Goal: Find specific page/section: Find specific page/section

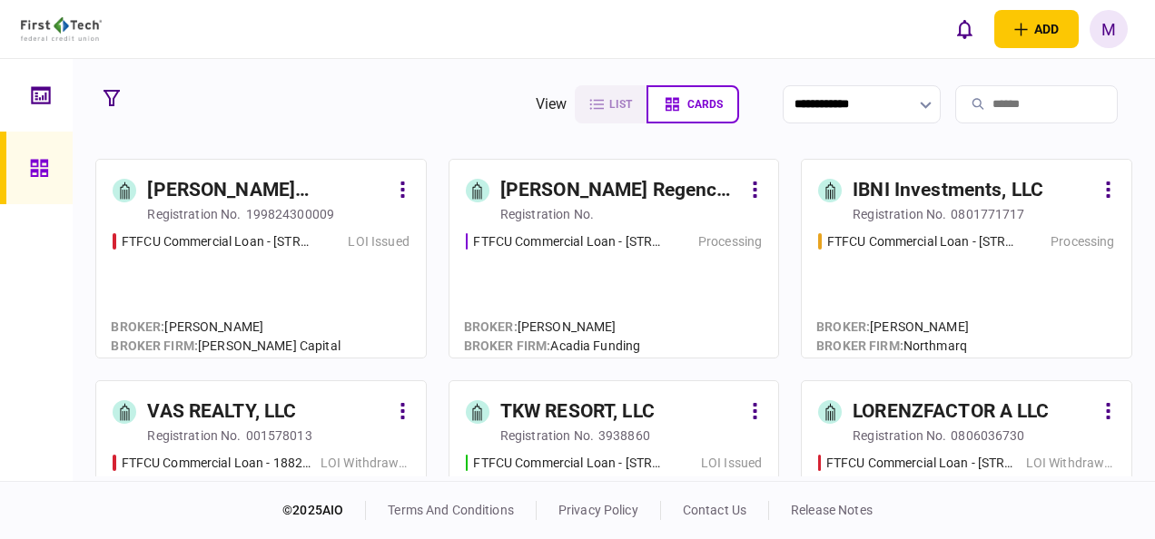
click at [107, 91] on icon "button" at bounding box center [112, 98] width 16 height 16
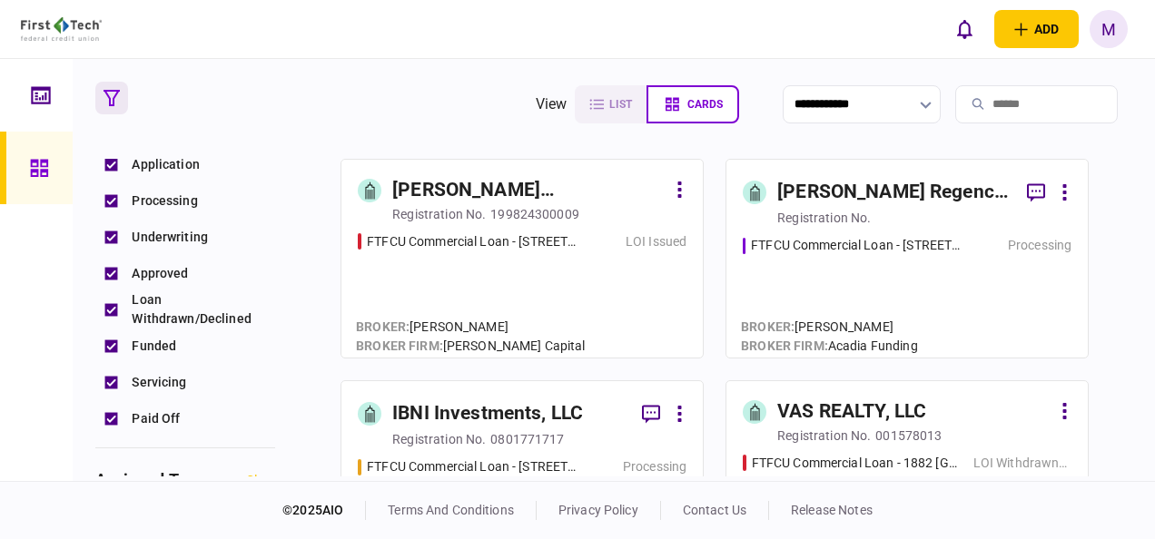
scroll to position [454, 0]
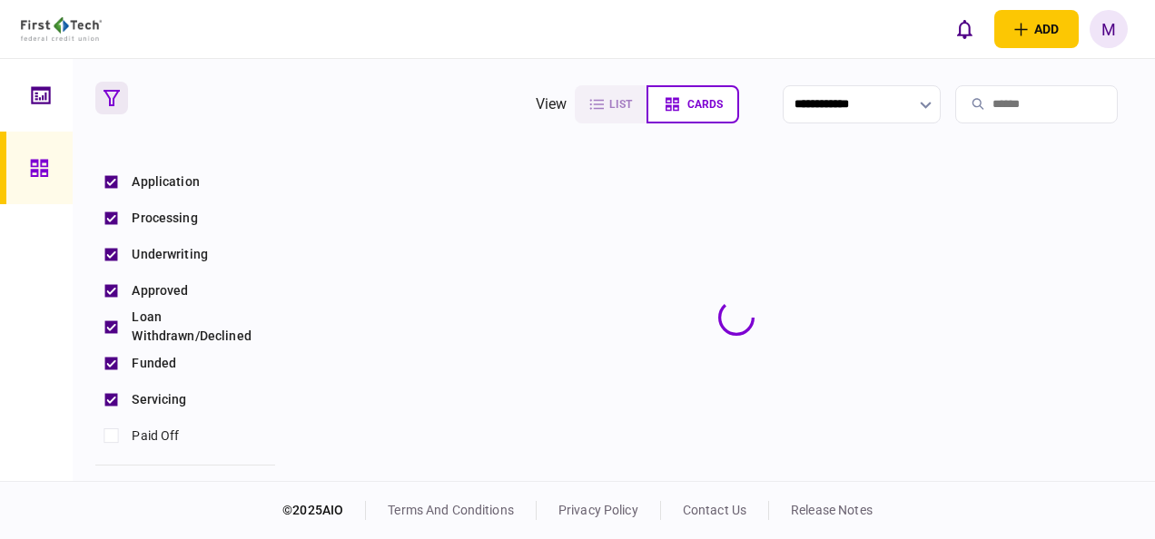
click at [109, 381] on div "Servicing" at bounding box center [185, 399] width 180 height 36
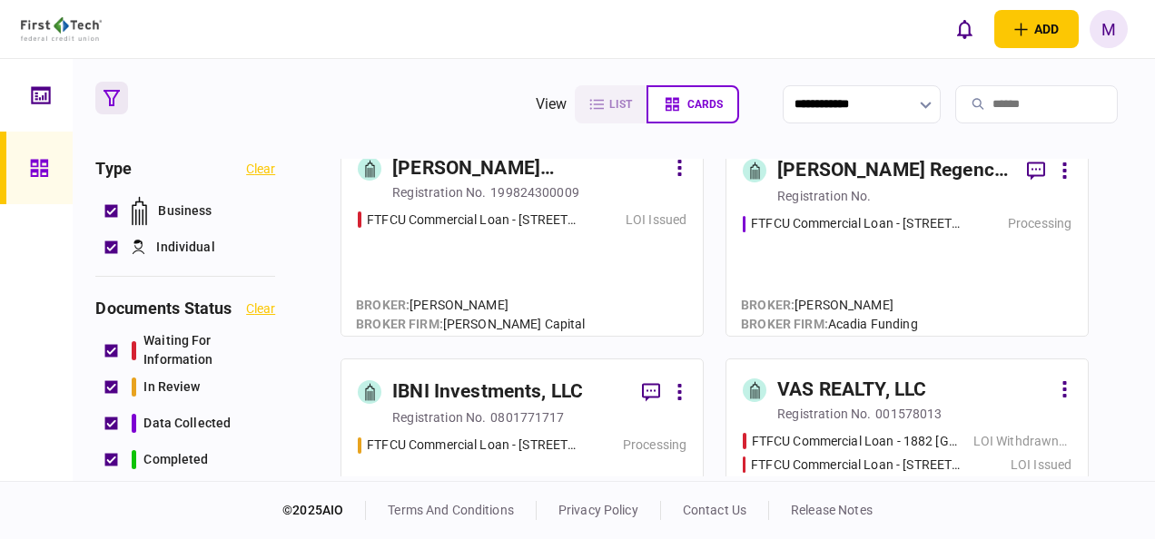
scroll to position [0, 0]
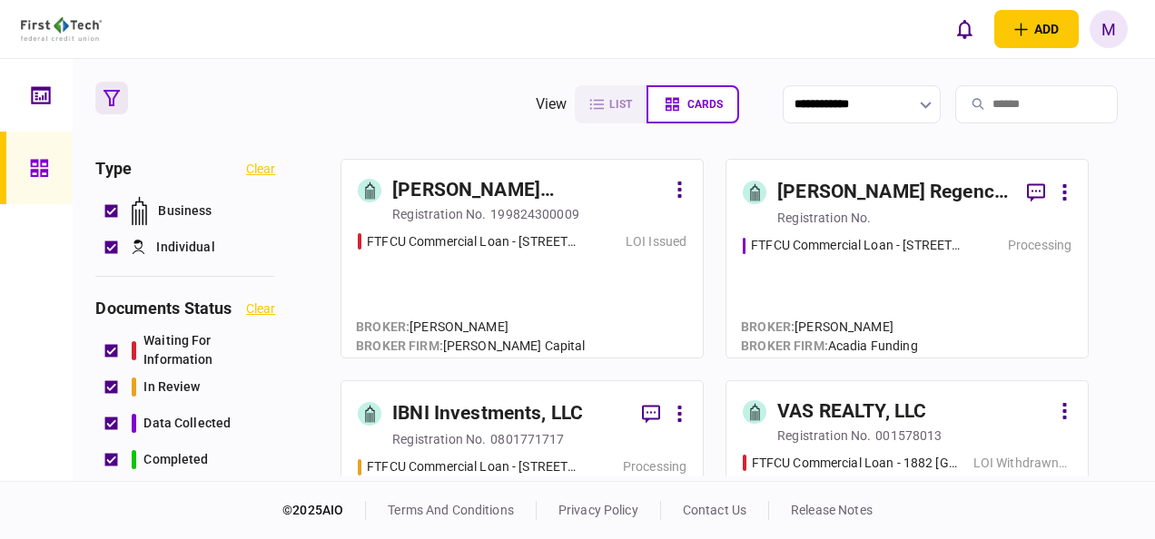
click at [588, 272] on div "FTFCU Commercial Loan - [STREET_ADDRESS] LOI Issued" at bounding box center [522, 287] width 329 height 110
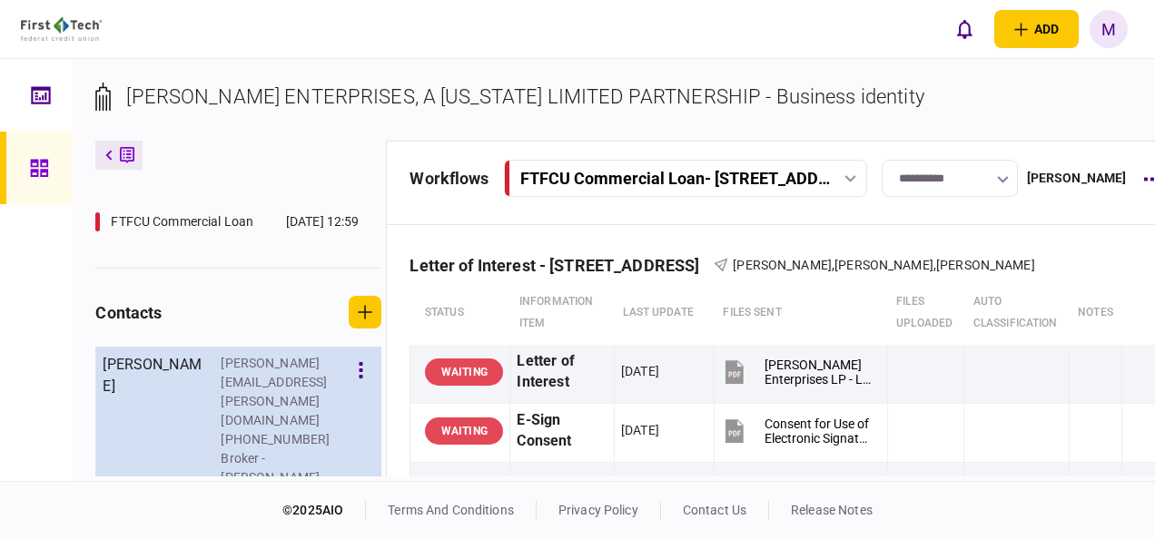
scroll to position [507, 0]
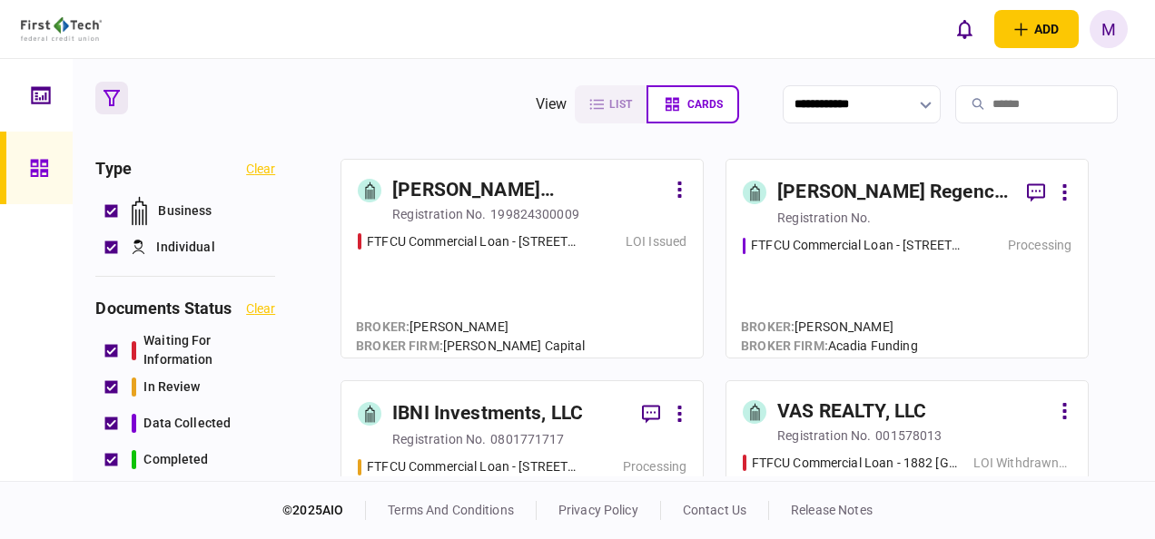
click at [842, 274] on div "FTFCU Commercial Loan - [STREET_ADDRESS][PERSON_NAME] Processing" at bounding box center [907, 288] width 329 height 105
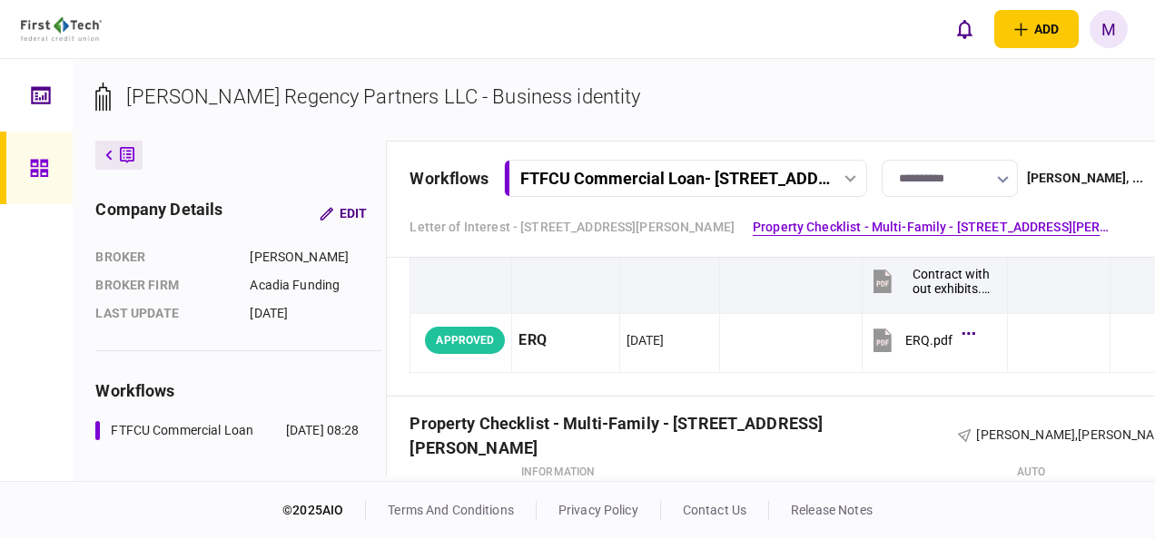
scroll to position [817, 0]
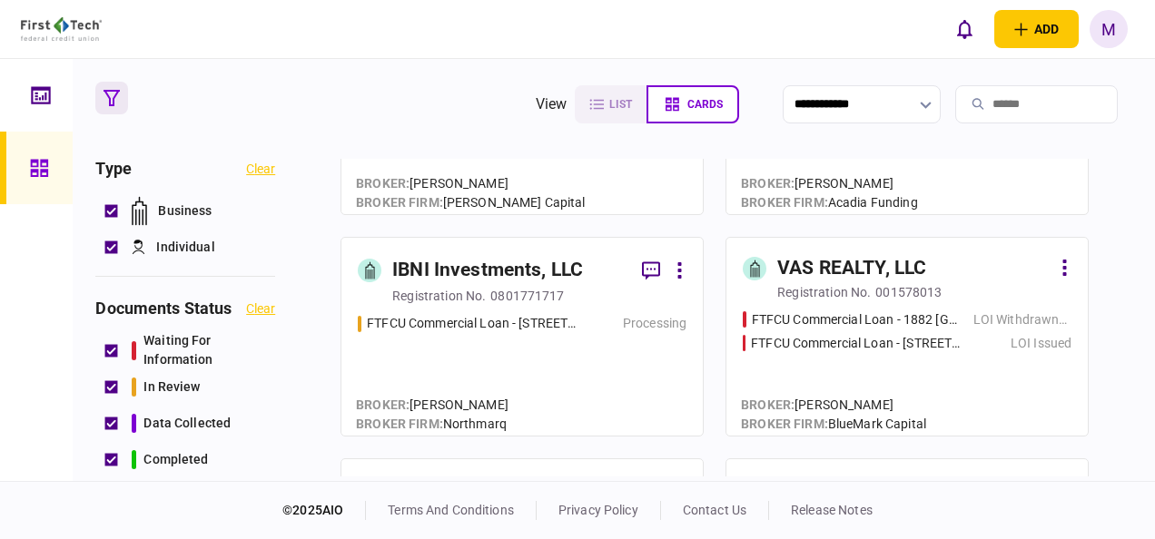
scroll to position [182, 0]
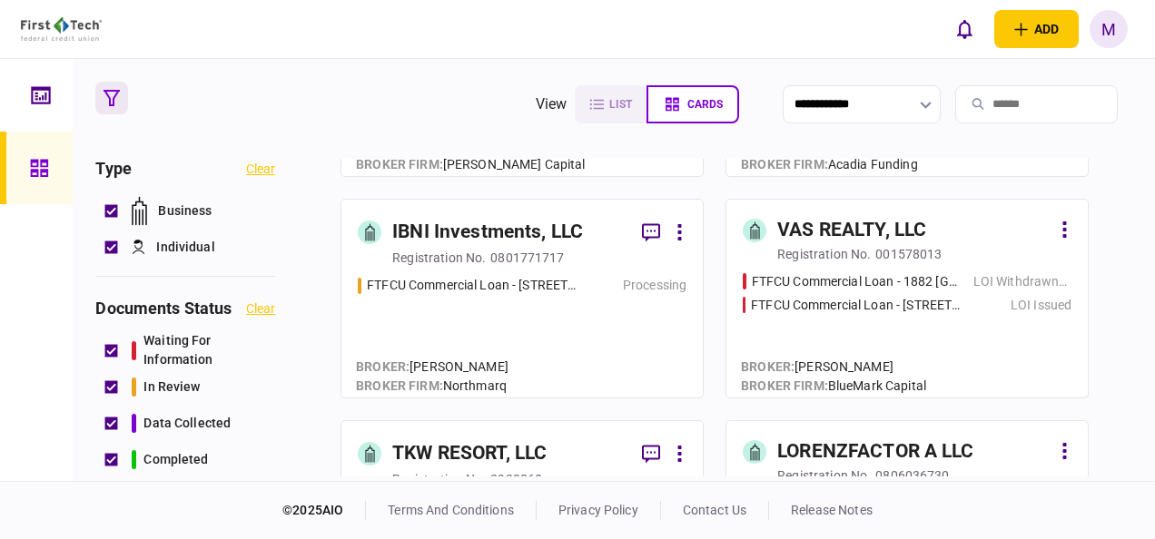
click at [565, 342] on div "FTFCU Commercial Loan - [STREET_ADDRESS] Processing" at bounding box center [522, 328] width 329 height 105
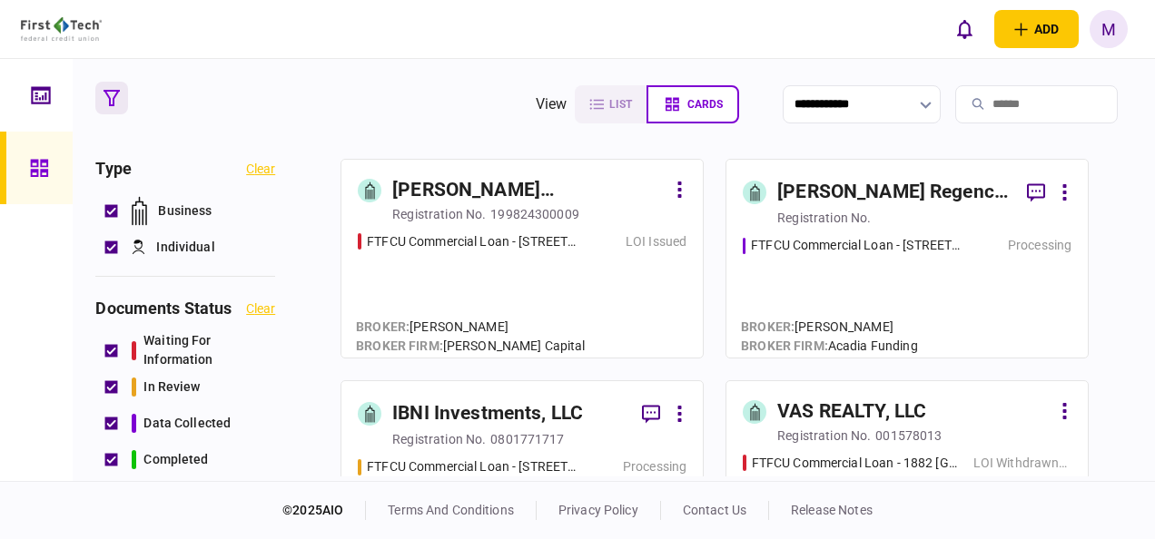
click at [976, 392] on link "VAS REALTY, LLC registration no. 001578013 FTFCU Commercial Loan - 1882 [GEOGRA…" at bounding box center [907, 480] width 363 height 200
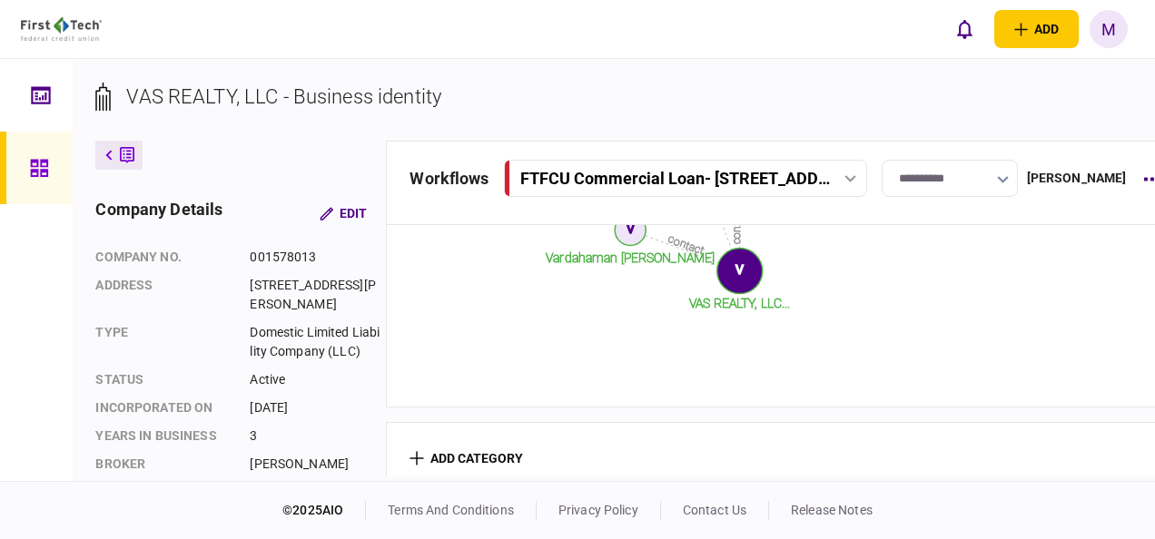
scroll to position [886, 0]
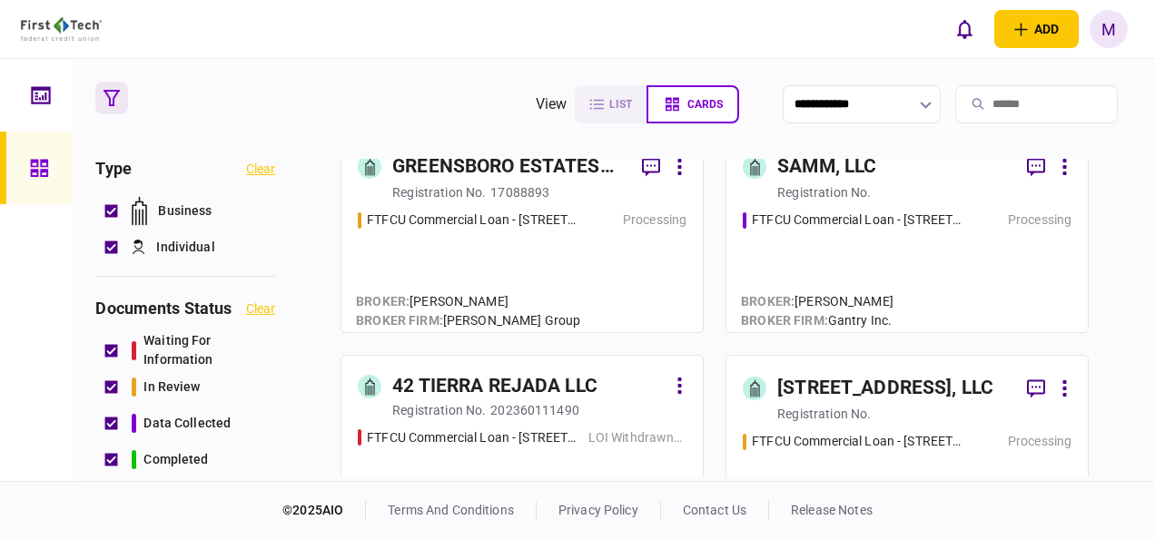
scroll to position [726, 0]
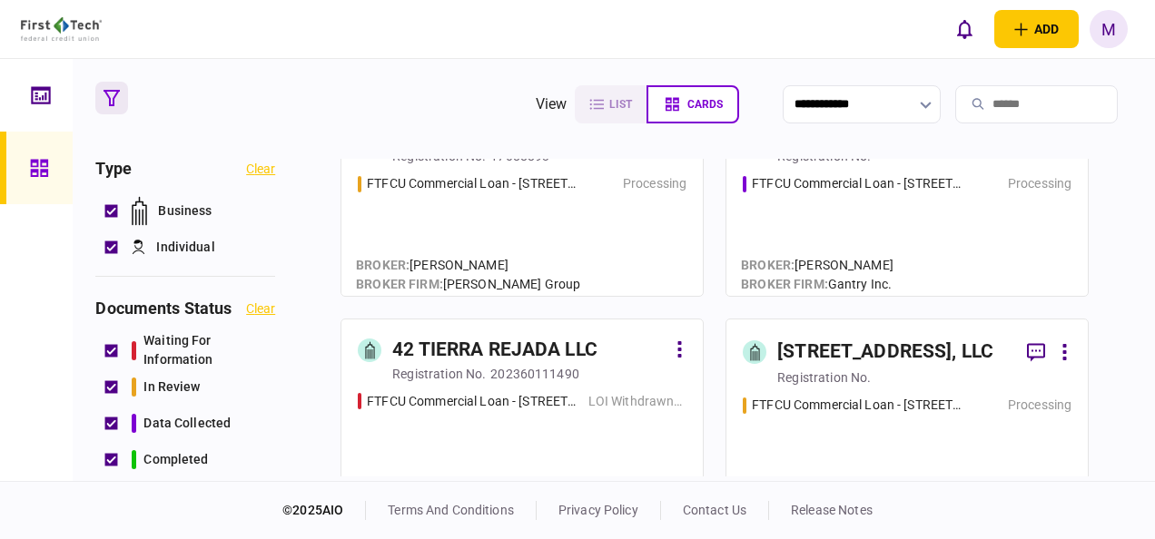
click at [937, 249] on div "FTFCU Commercial Loan - [STREET_ADDRESS] Processing" at bounding box center [907, 226] width 329 height 105
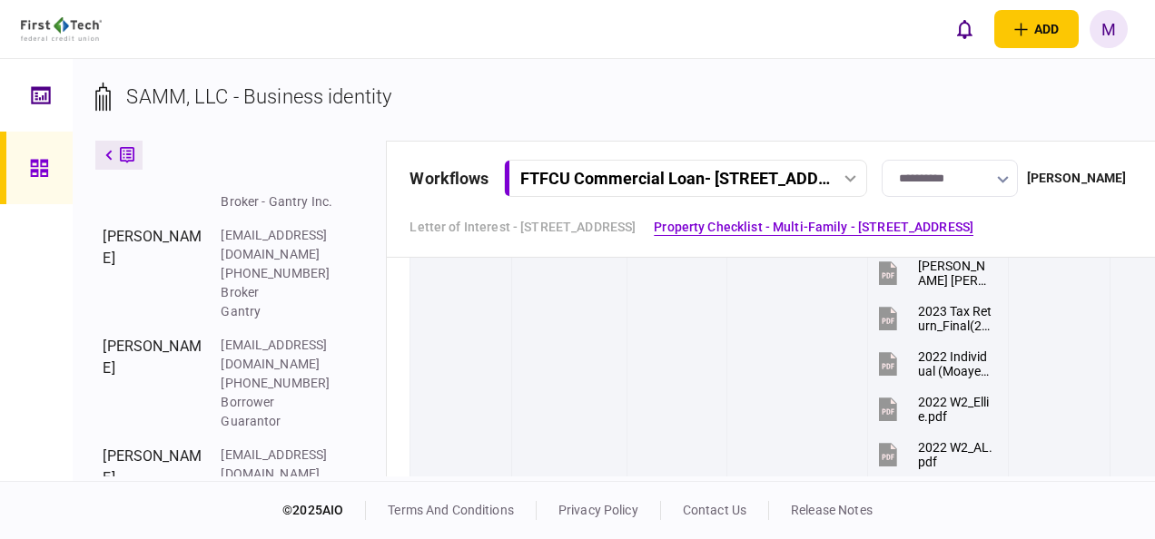
scroll to position [2179, 0]
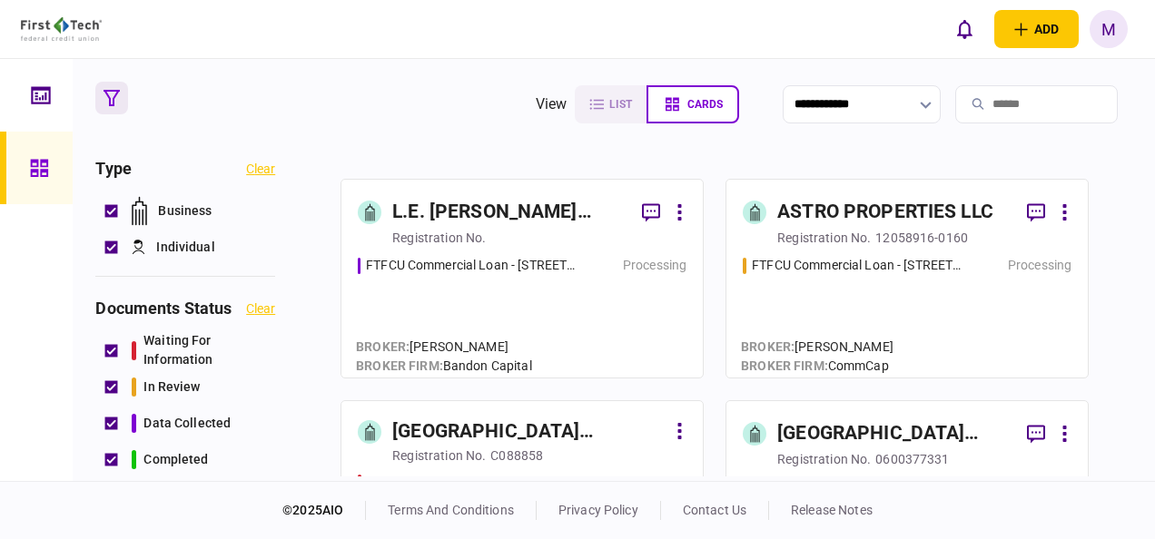
scroll to position [1090, 0]
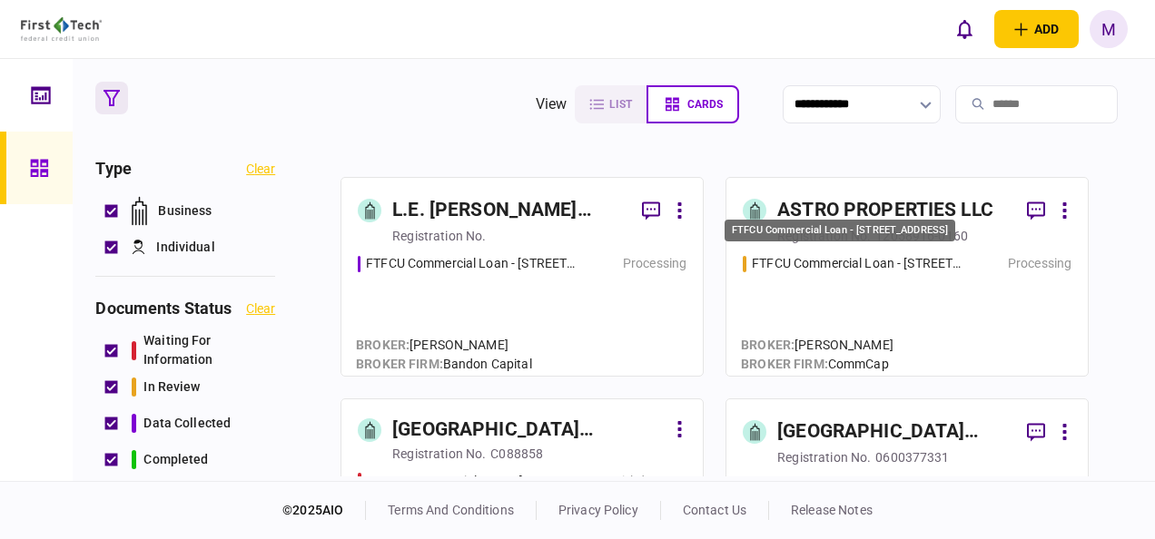
click at [855, 270] on div "FTFCU Commercial Loan - [STREET_ADDRESS]" at bounding box center [858, 263] width 212 height 19
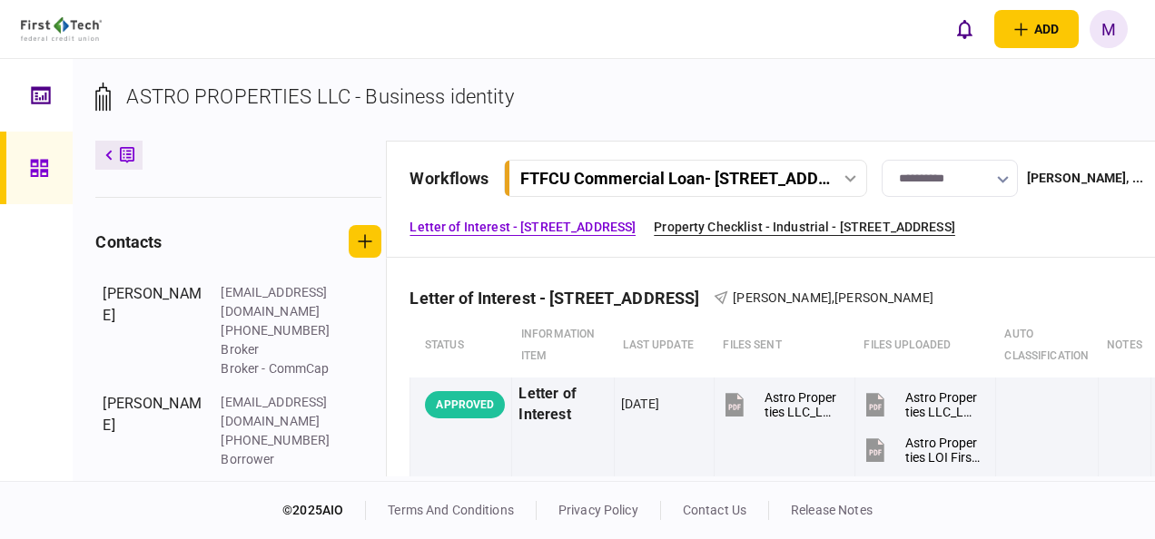
click at [731, 227] on link "Property Checklist - Industrial - [STREET_ADDRESS]" at bounding box center [804, 227] width 301 height 19
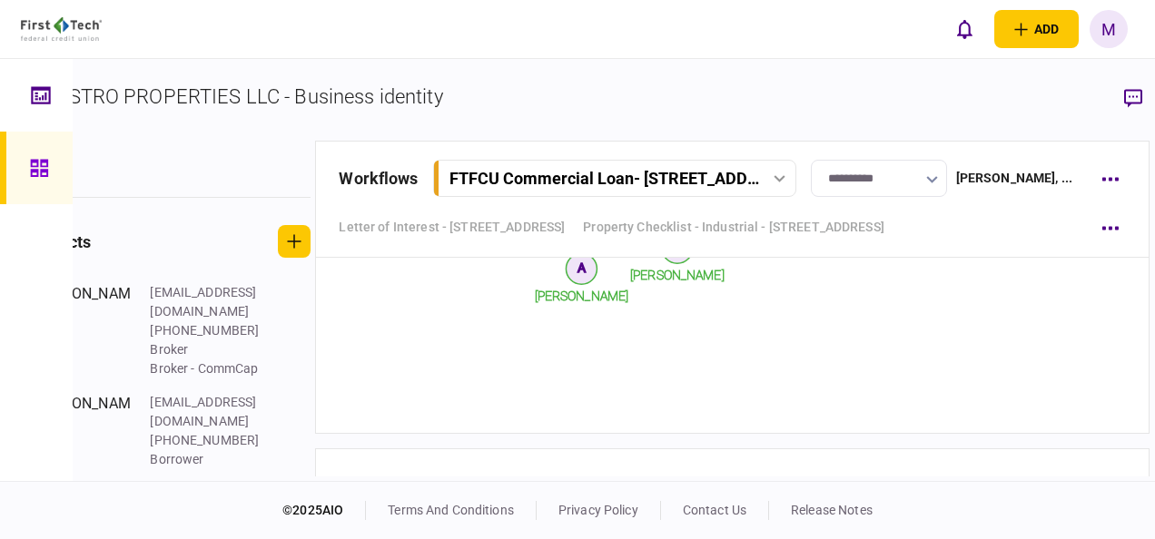
scroll to position [4581, 0]
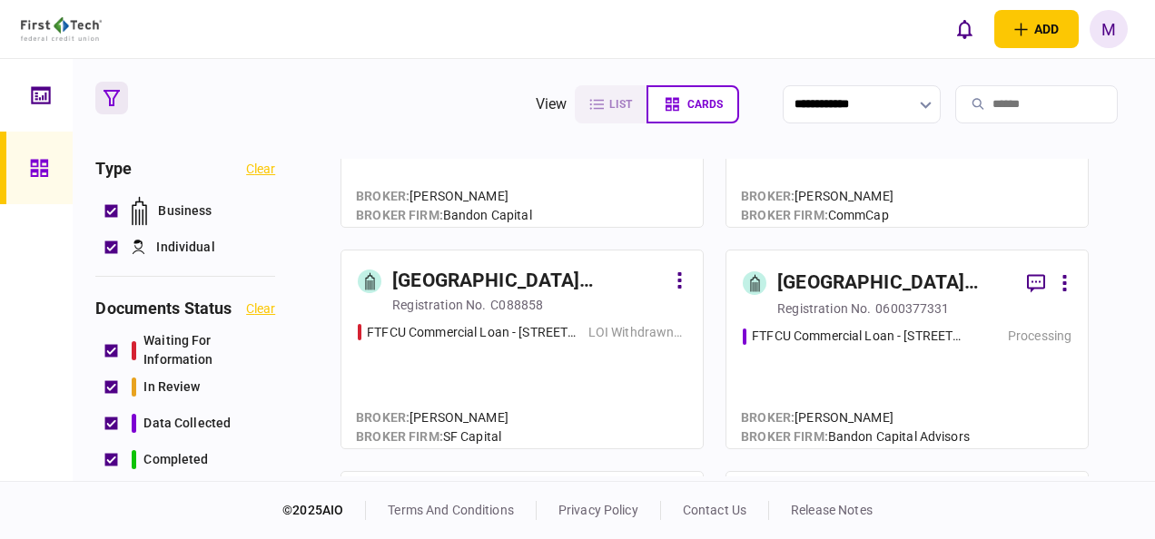
scroll to position [1271, 0]
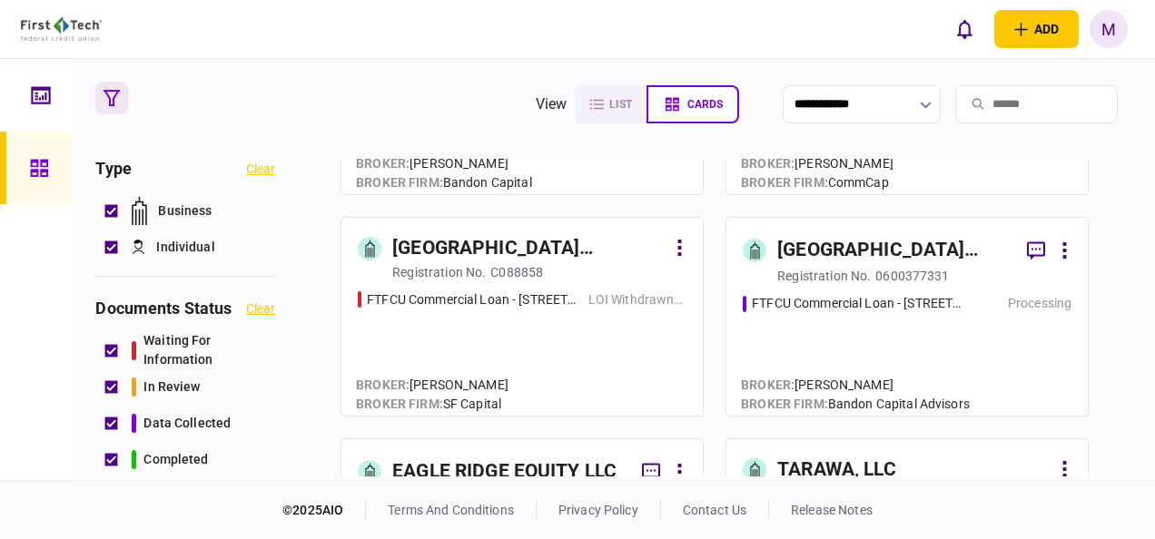
click at [812, 355] on div "FTFCU Commercial Loan - [STREET_ADDRESS] Processing" at bounding box center [907, 346] width 329 height 105
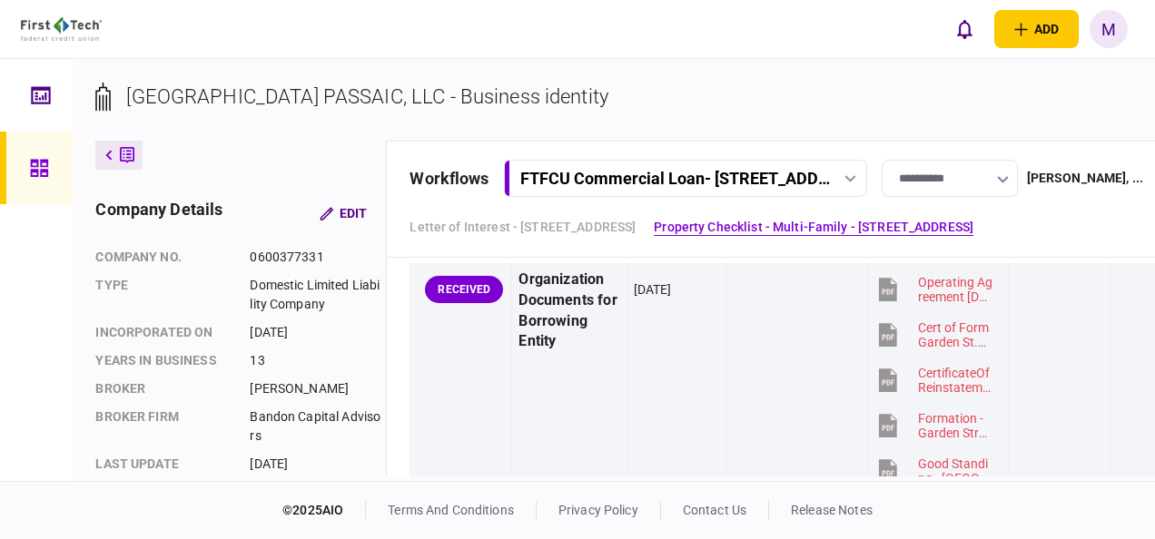
scroll to position [1090, 0]
